Goal: Download file/media

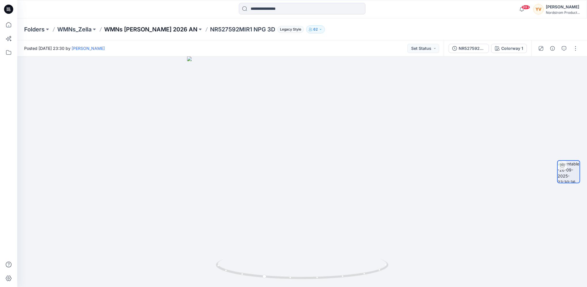
click at [138, 31] on p "WMNs [PERSON_NAME] 2026 AN" at bounding box center [150, 29] width 93 height 8
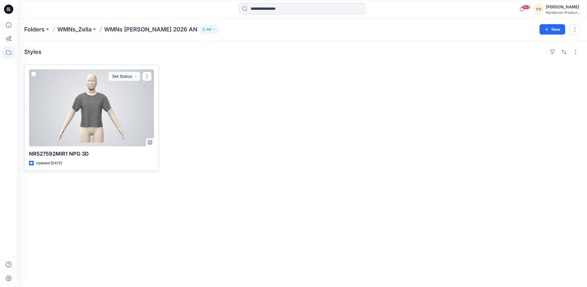
click at [117, 106] on div at bounding box center [91, 107] width 125 height 77
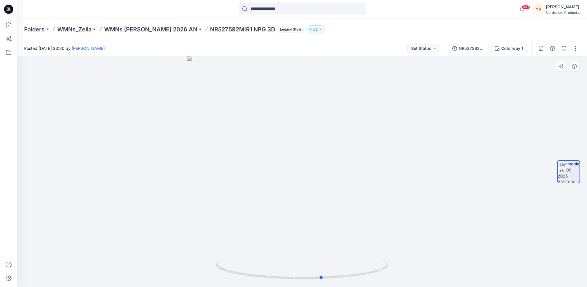
drag, startPoint x: 334, startPoint y: 201, endPoint x: 181, endPoint y: 210, distance: 152.8
click at [181, 210] on div at bounding box center [302, 171] width 570 height 230
drag, startPoint x: 333, startPoint y: 198, endPoint x: 324, endPoint y: 212, distance: 16.8
click at [324, 212] on div at bounding box center [302, 171] width 570 height 230
drag, startPoint x: 345, startPoint y: 187, endPoint x: 260, endPoint y: 196, distance: 85.7
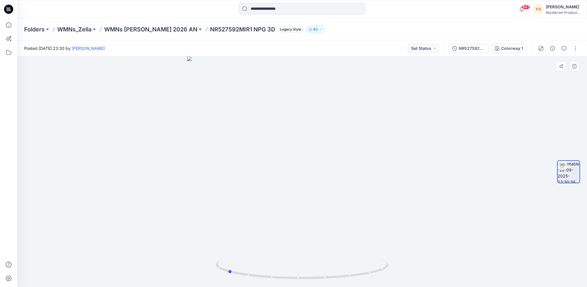
click at [260, 196] on div at bounding box center [302, 171] width 570 height 230
click at [461, 47] on div "NR527592MIR1 NPG 3D" at bounding box center [472, 48] width 26 height 6
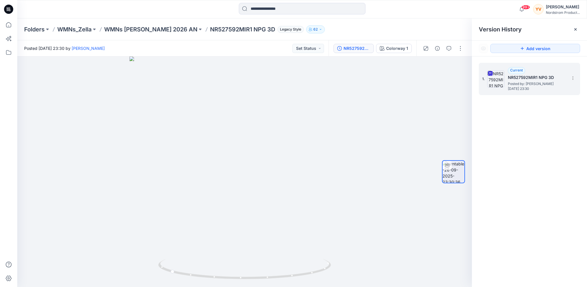
click at [501, 82] on img at bounding box center [495, 78] width 17 height 17
click at [553, 83] on span "Posted by: [PERSON_NAME]" at bounding box center [537, 84] width 58 height 6
click at [574, 79] on icon at bounding box center [573, 78] width 5 height 5
click at [540, 90] on span "Download Source BW File" at bounding box center [544, 89] width 48 height 7
